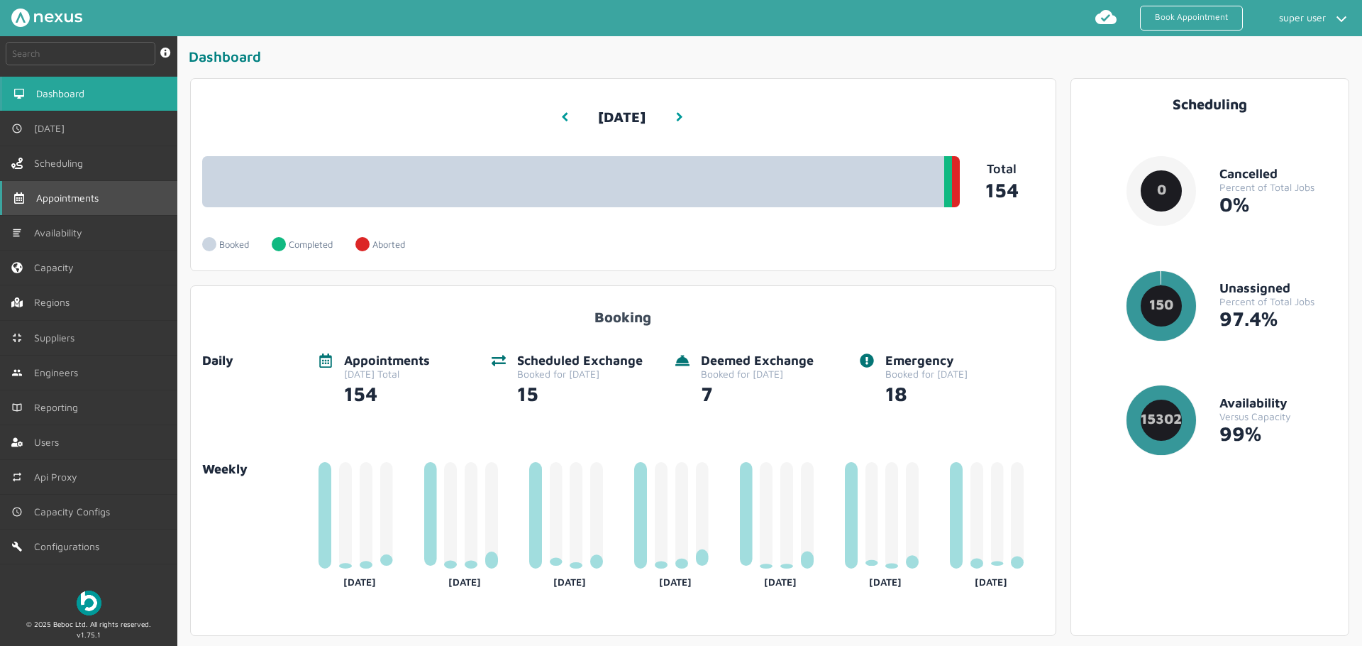
click at [94, 190] on link "Appointments" at bounding box center [88, 198] width 177 height 34
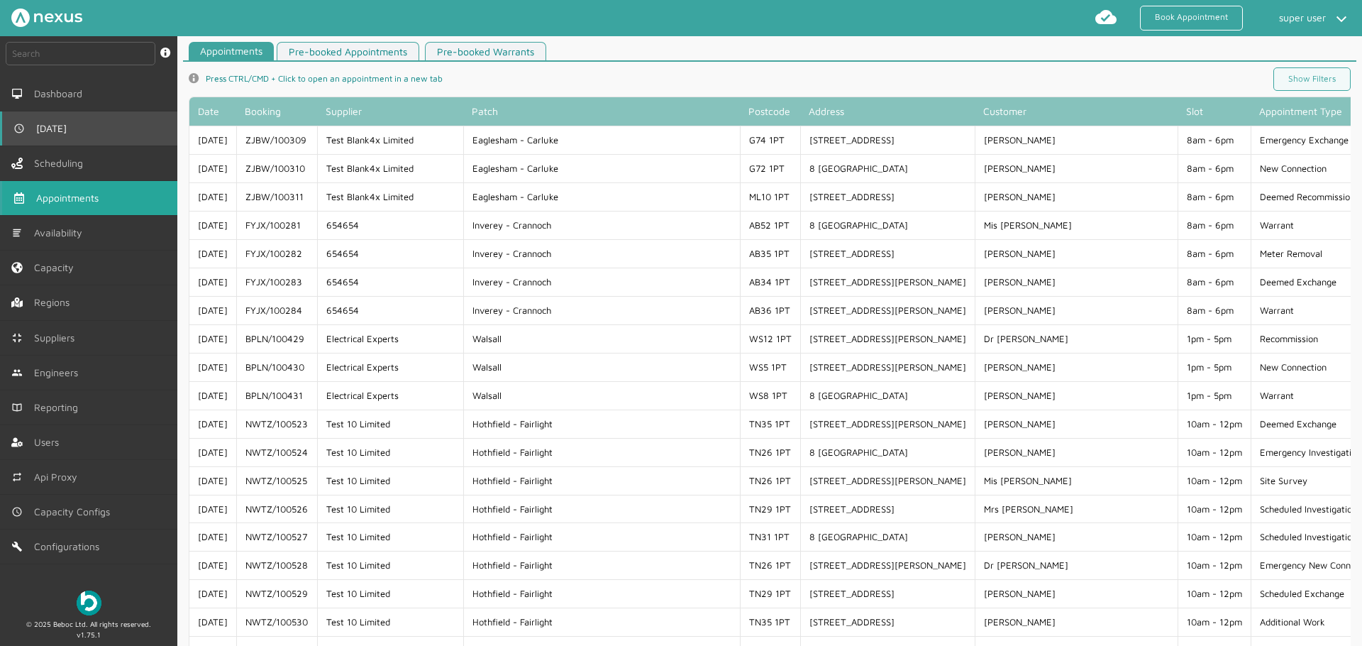
click at [48, 113] on link "[DATE]" at bounding box center [88, 128] width 177 height 34
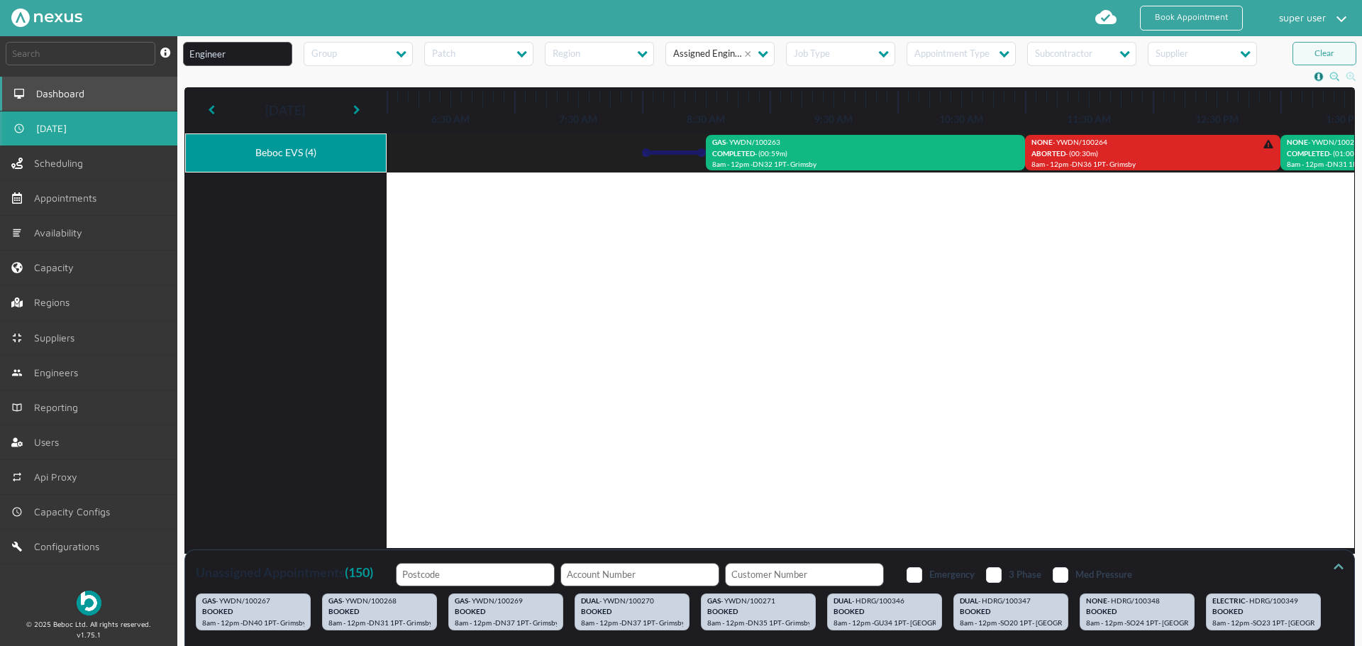
click at [106, 104] on link "Dashboard" at bounding box center [88, 94] width 177 height 34
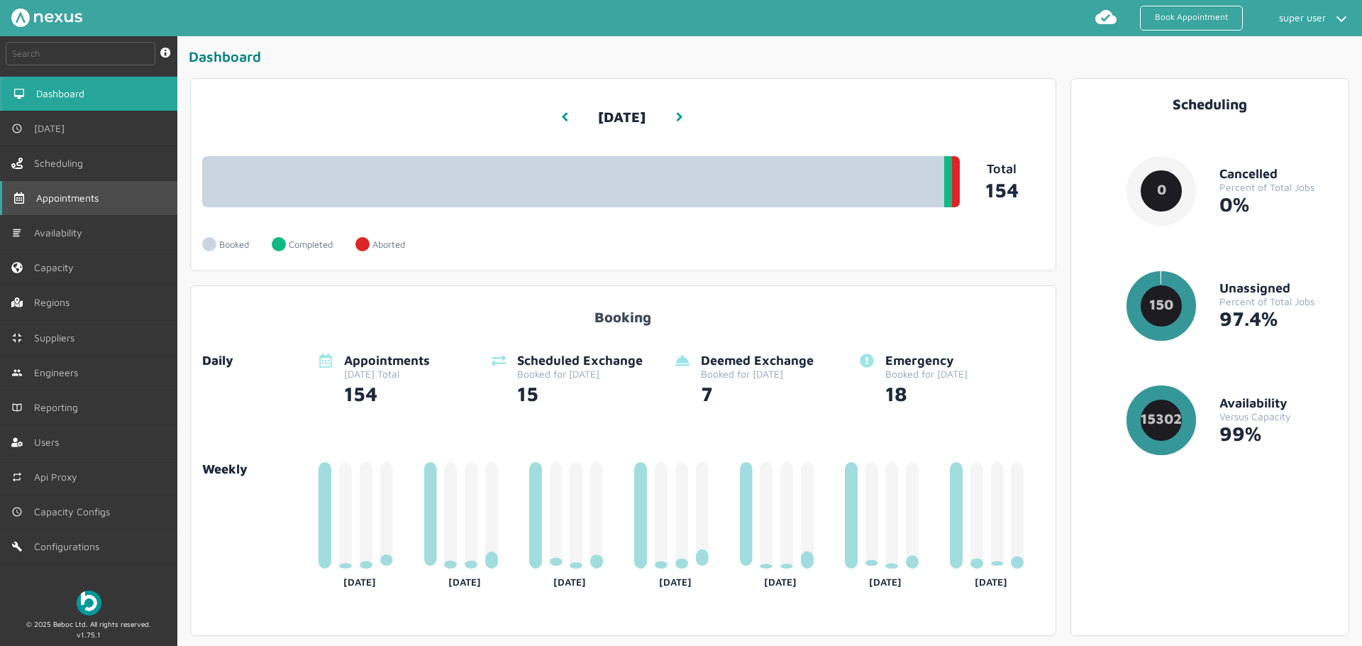
click at [128, 203] on link "Appointments" at bounding box center [88, 198] width 177 height 34
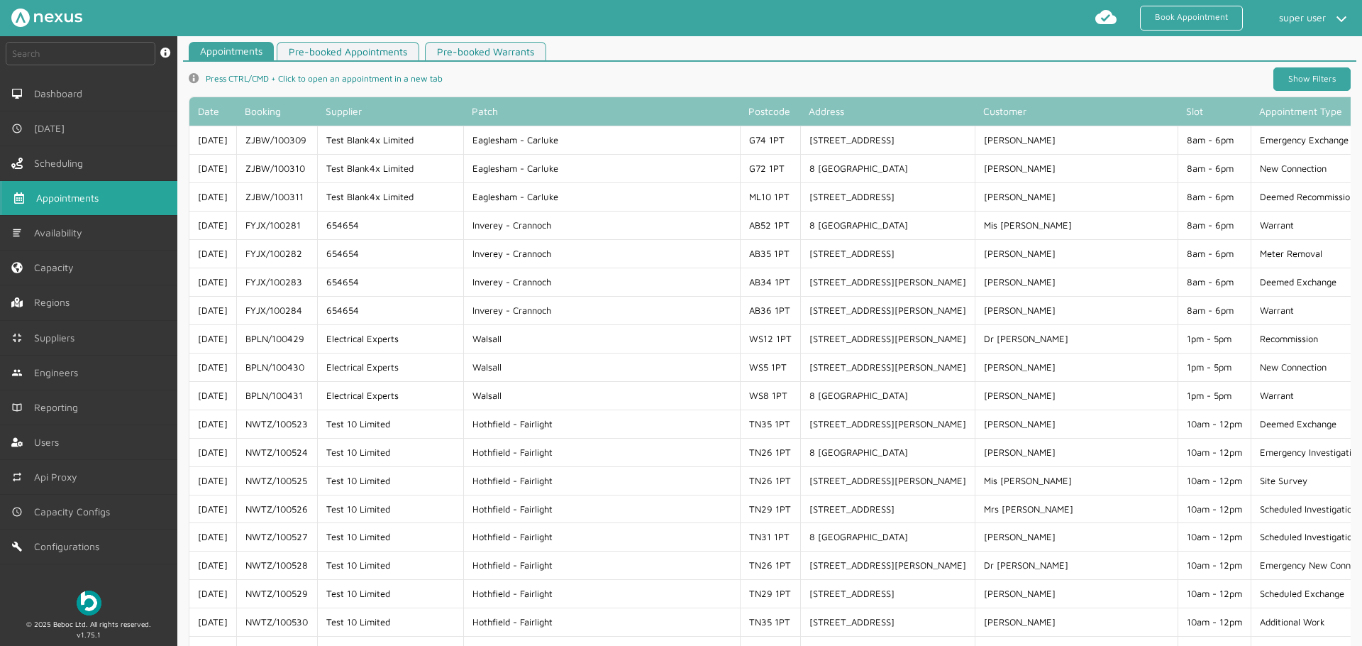
click at [1296, 84] on link "Show Filters" at bounding box center [1312, 78] width 77 height 23
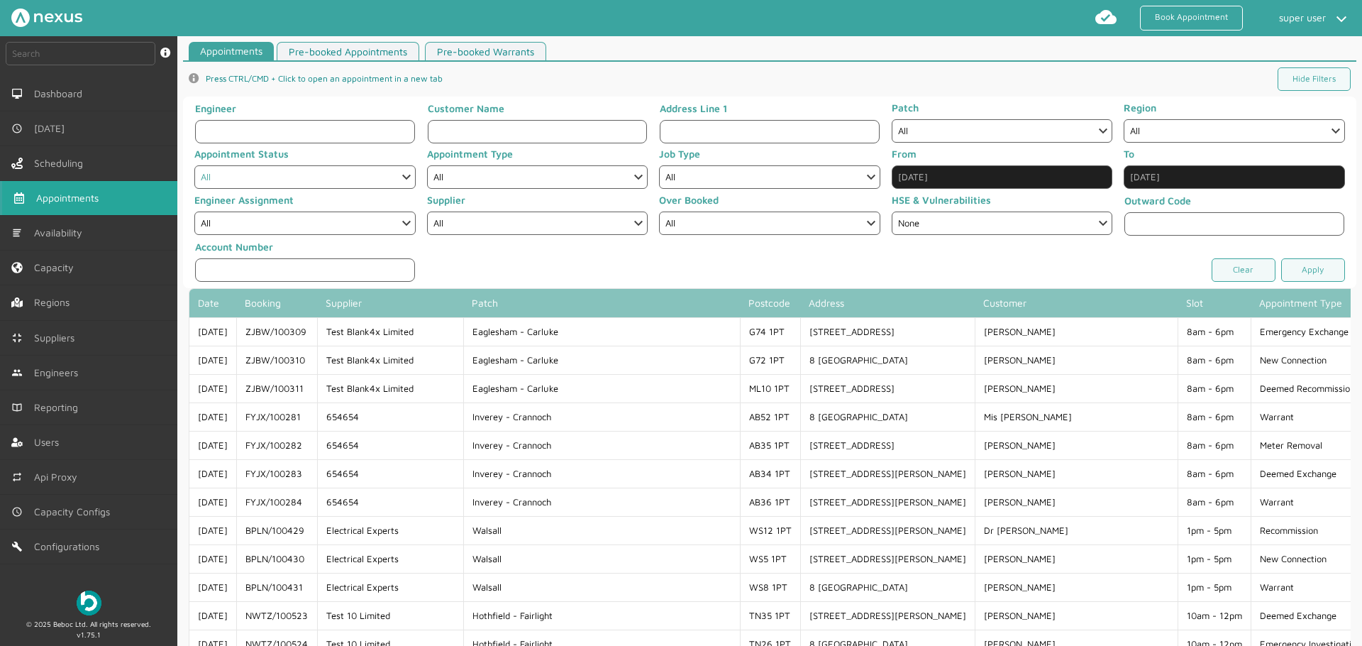
click at [346, 178] on select "All Completed Started On Site On Route Aborted Booked Paused Cancelled" at bounding box center [304, 176] width 221 height 23
click at [1313, 270] on link "Apply" at bounding box center [1313, 269] width 64 height 23
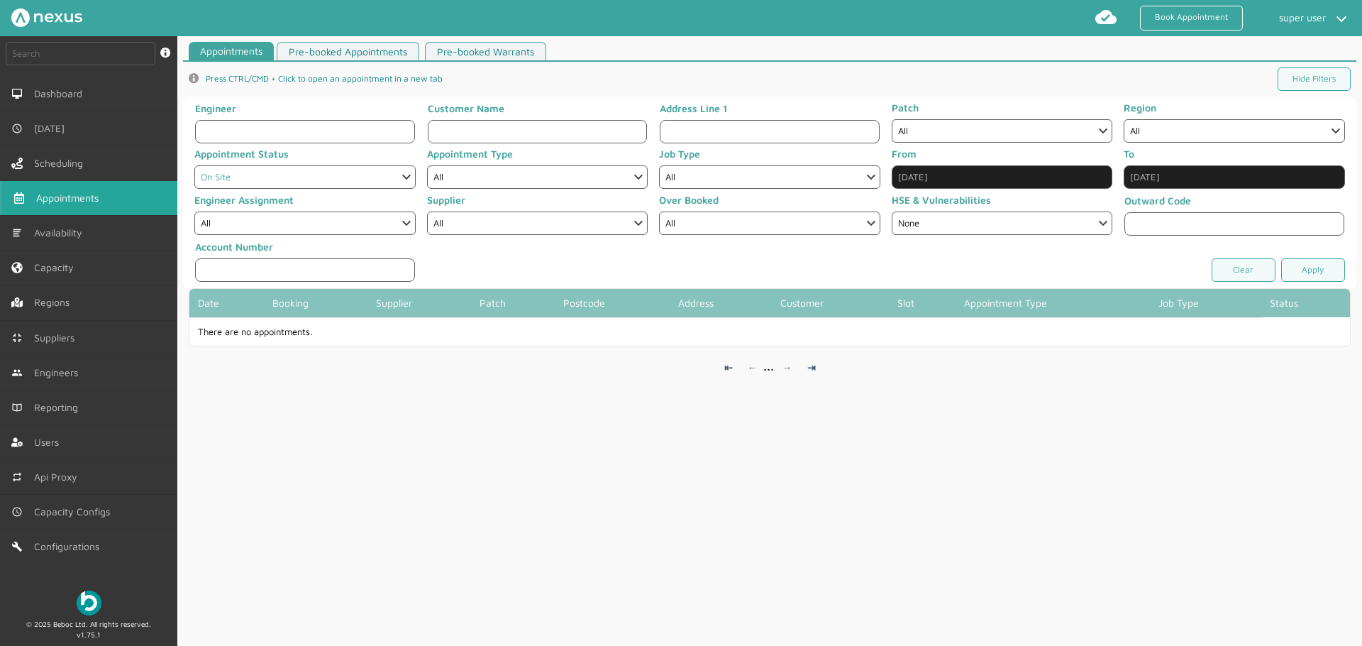
click at [305, 174] on select "All Completed Started On Site On Route Aborted Booked Paused Cancelled" at bounding box center [304, 176] width 221 height 23
click at [1290, 264] on link "Apply" at bounding box center [1313, 269] width 64 height 23
click at [376, 174] on select "All Completed Started On Site On Route Aborted Booked Paused Cancelled" at bounding box center [304, 176] width 221 height 23
select select "5: ABORTED"
click at [1291, 260] on link "Apply" at bounding box center [1313, 269] width 64 height 23
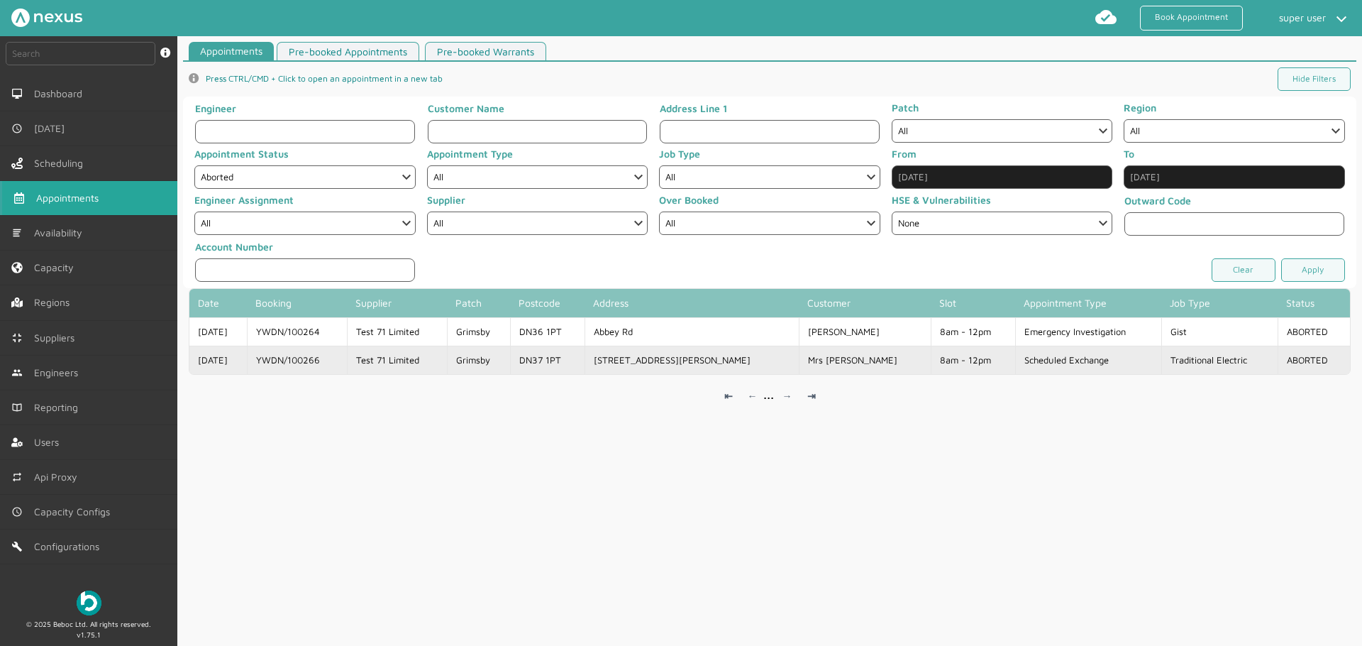
click at [1247, 359] on td "Traditional Electric" at bounding box center [1220, 360] width 116 height 28
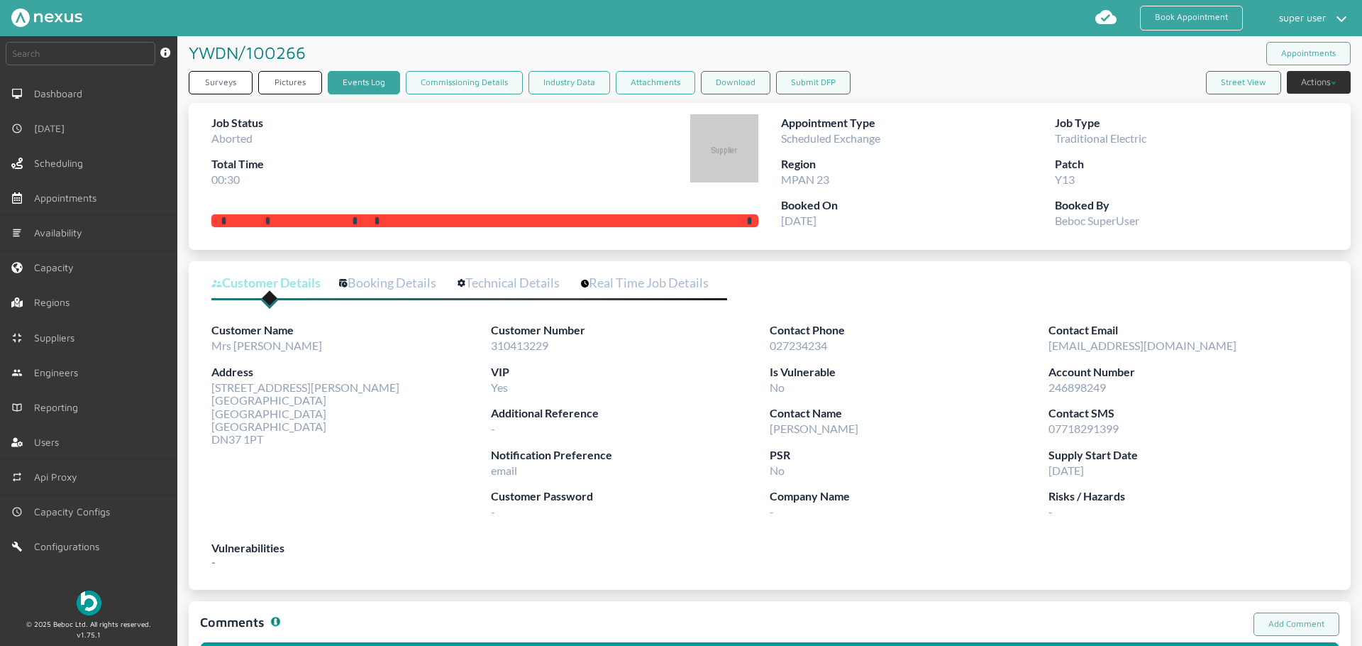
click at [375, 73] on link "Events Log" at bounding box center [364, 82] width 72 height 23
